Goal: Book appointment/travel/reservation

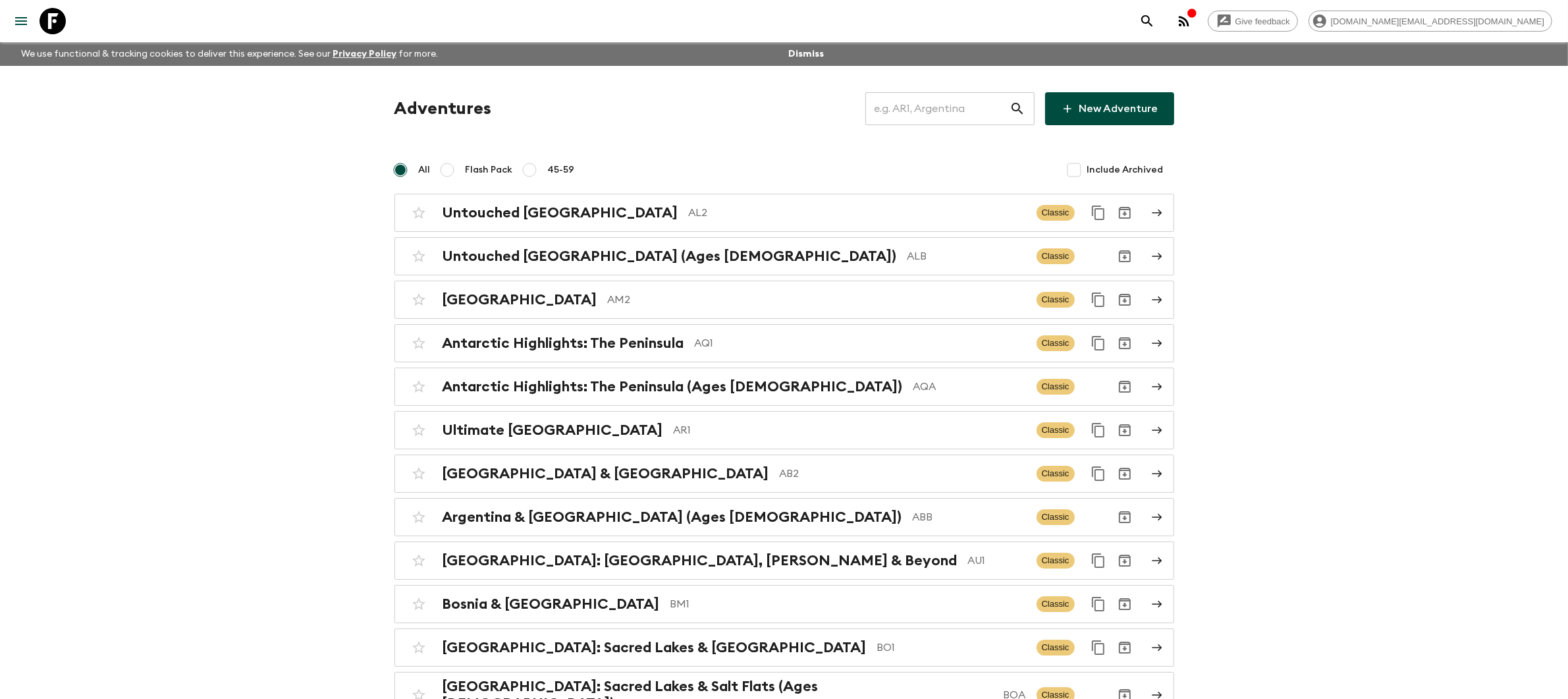
click at [903, 118] on input "text" at bounding box center [937, 109] width 144 height 37
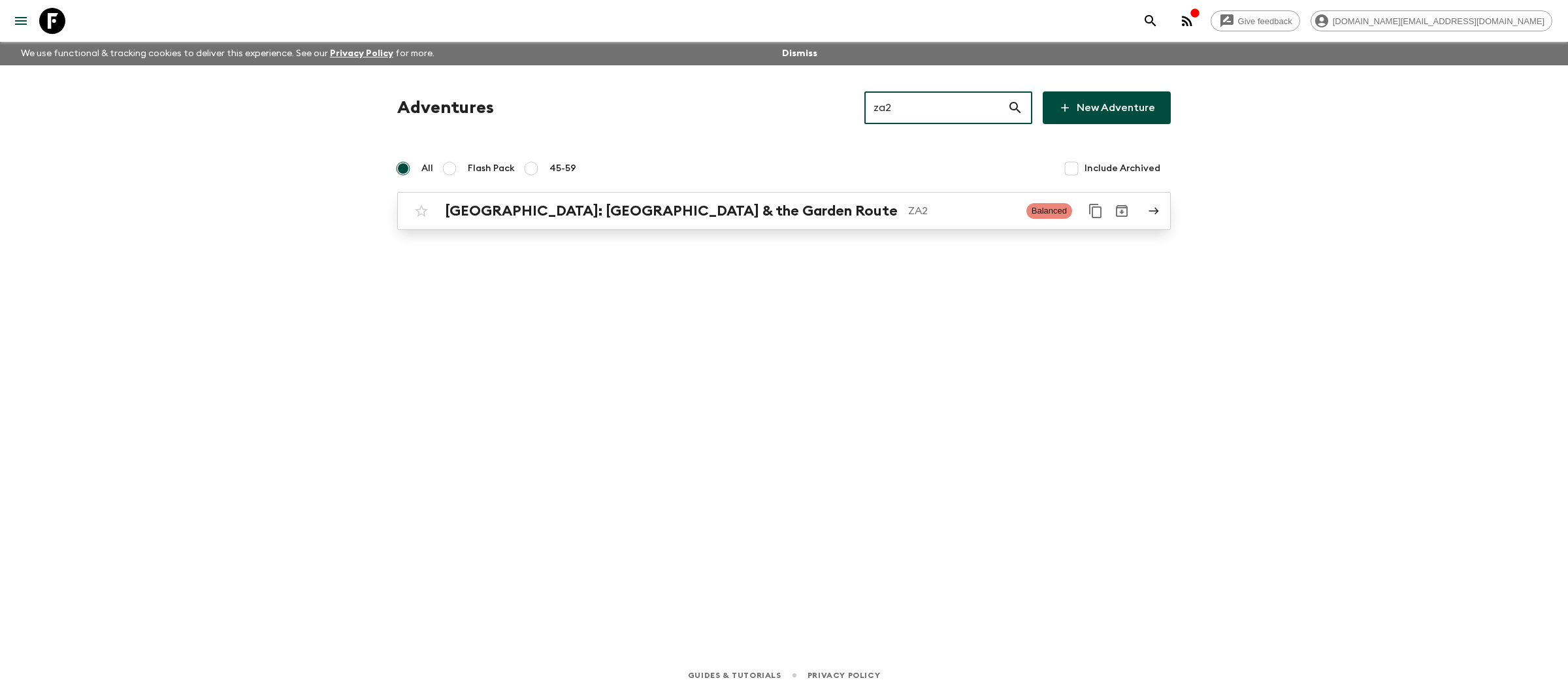
type input "za2"
click at [847, 223] on div "[GEOGRAPHIC_DATA]: [GEOGRAPHIC_DATA] & the Garden Route ZA2 Balanced" at bounding box center [758, 210] width 701 height 26
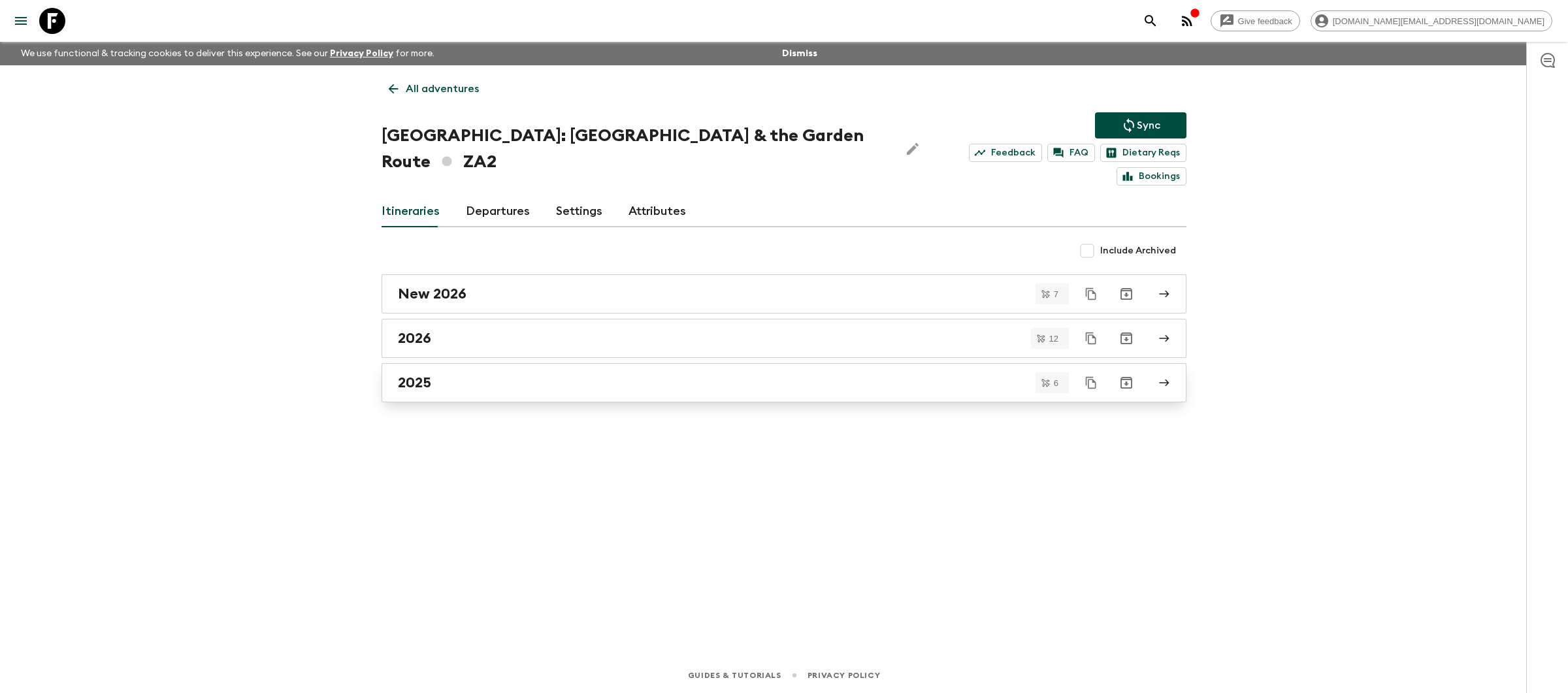
click at [581, 374] on div "2025" at bounding box center [772, 383] width 748 height 17
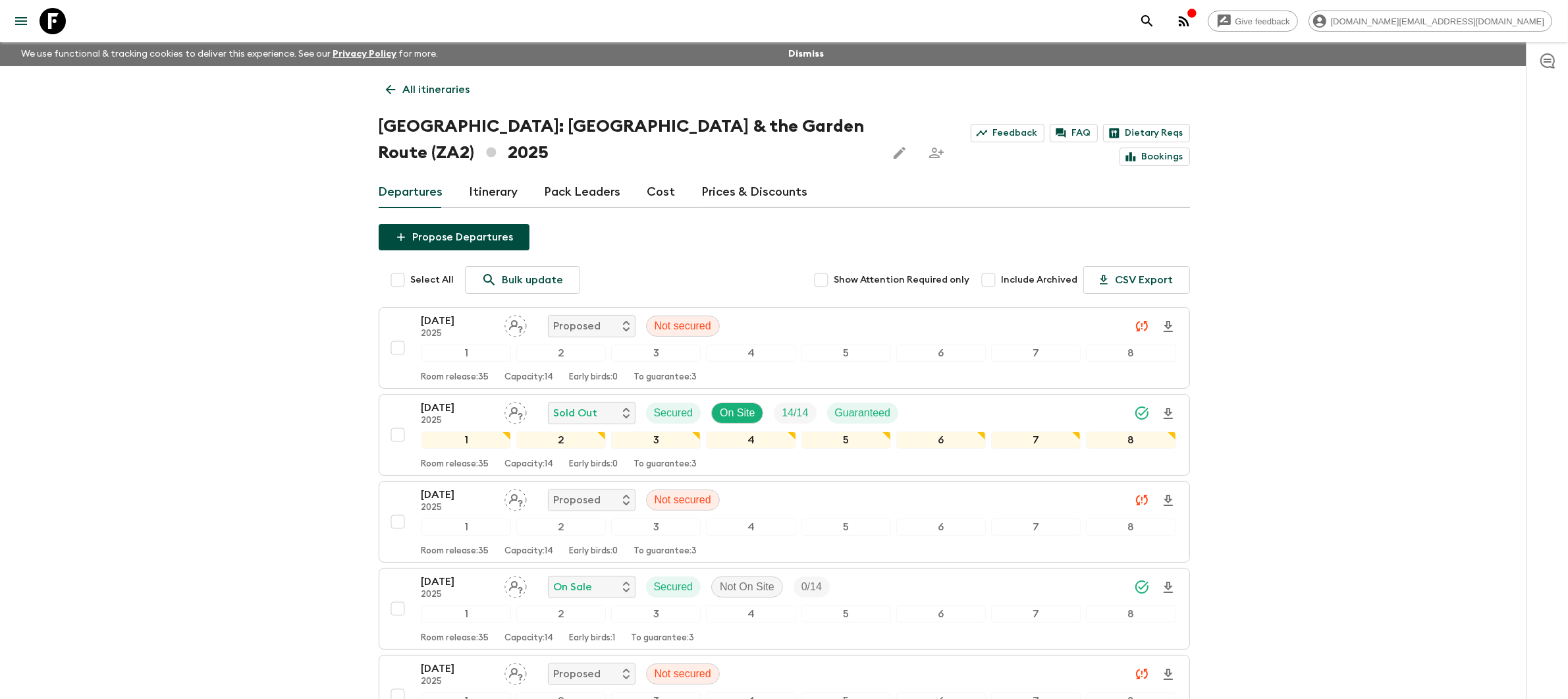
click at [410, 93] on p "All itineraries" at bounding box center [436, 89] width 67 height 16
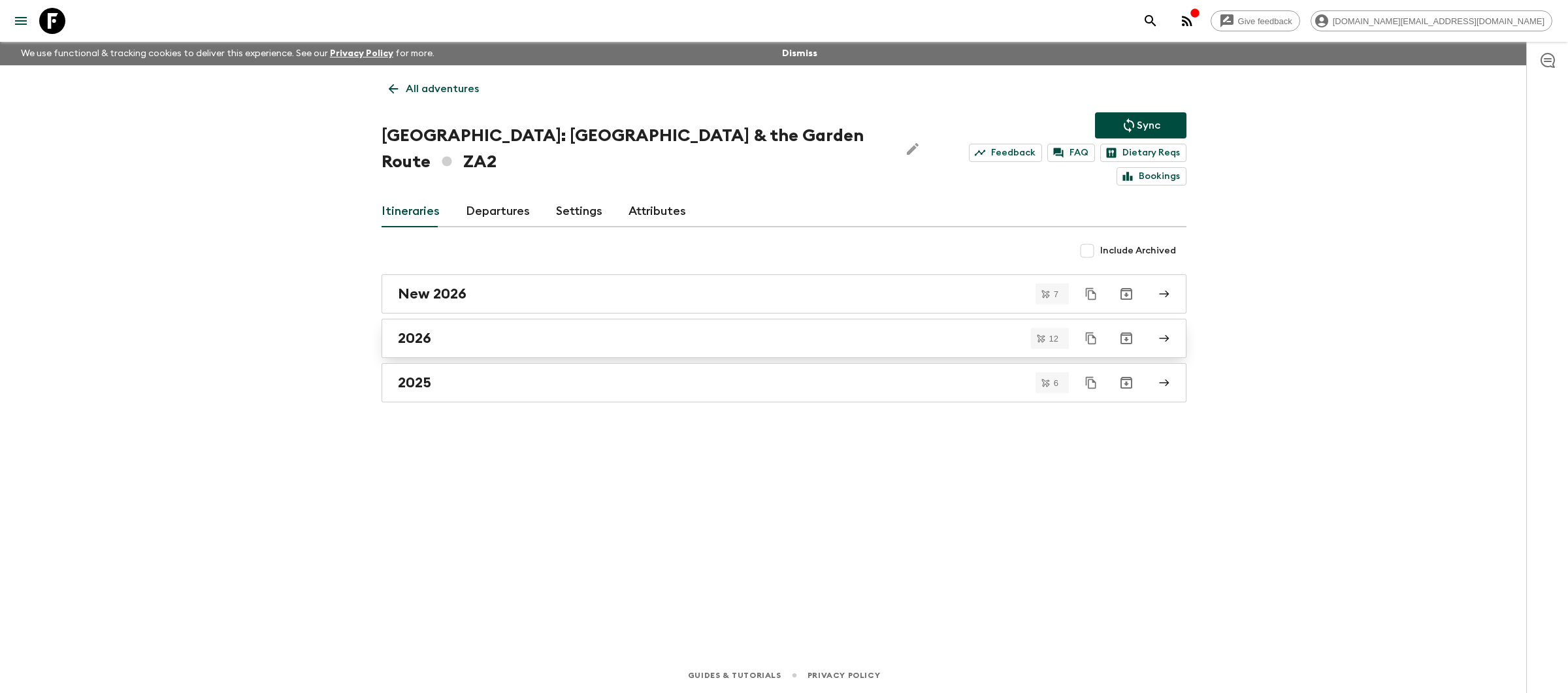
click at [496, 330] on div "2026" at bounding box center [772, 338] width 748 height 17
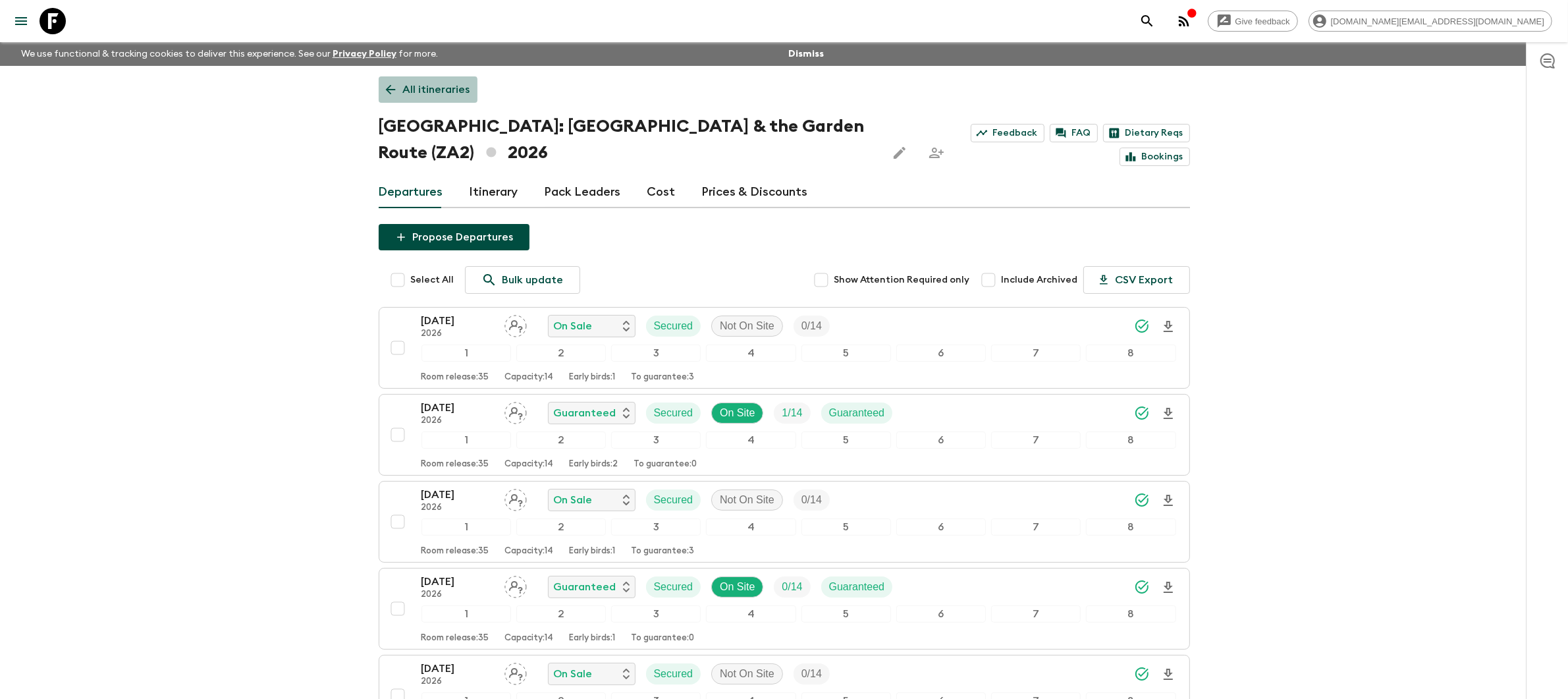
click at [416, 94] on p "All itineraries" at bounding box center [436, 89] width 67 height 16
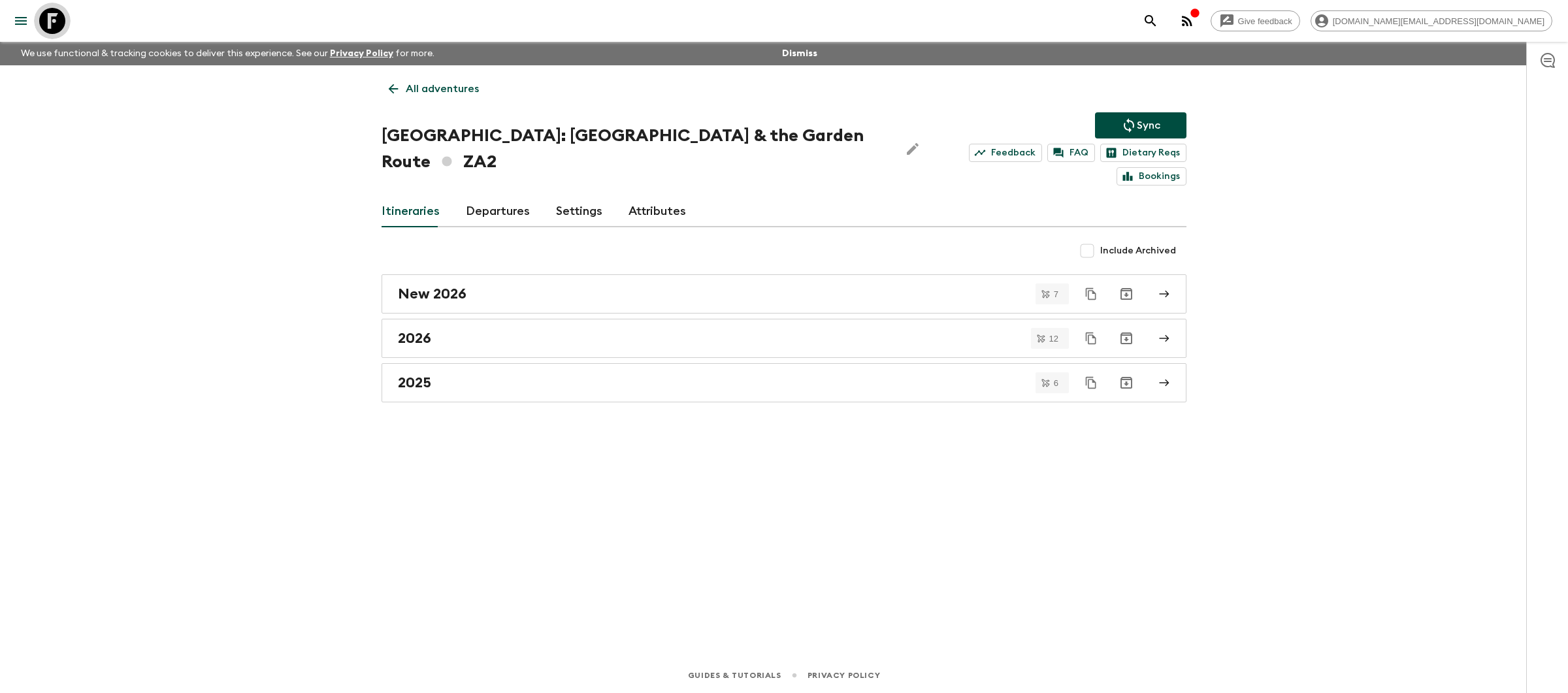
click at [47, 16] on icon at bounding box center [52, 20] width 26 height 26
